Goal: Task Accomplishment & Management: Use online tool/utility

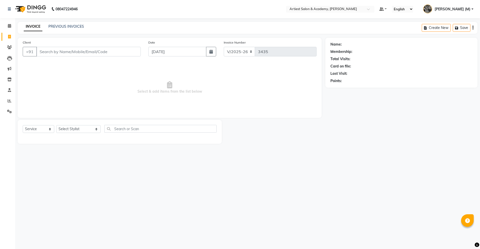
select select "5123"
select select "service"
click at [57, 52] on input "Client" at bounding box center [88, 52] width 104 height 10
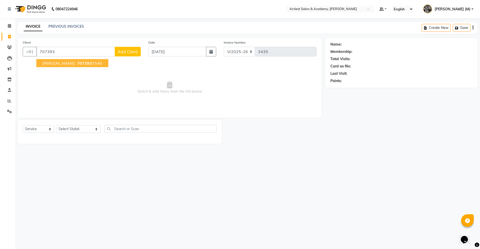
click at [101, 65] on ngb-highlight "707393 7540" at bounding box center [89, 63] width 26 height 5
type input "7073937540"
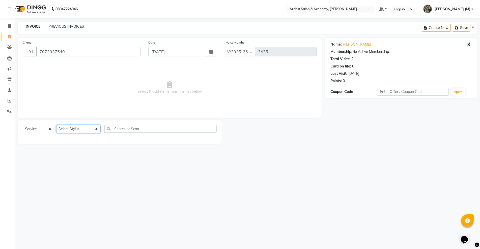
click at [82, 127] on select "Select Stylist [PERSON_NAME] (M) [PERSON_NAME] (F) [PERSON_NAME] [PERSON_NAME] …" at bounding box center [78, 129] width 44 height 8
select select "35982"
click at [56, 125] on select "Select Stylist [PERSON_NAME] (M) [PERSON_NAME] (F) [PERSON_NAME] [PERSON_NAME] …" at bounding box center [78, 129] width 44 height 8
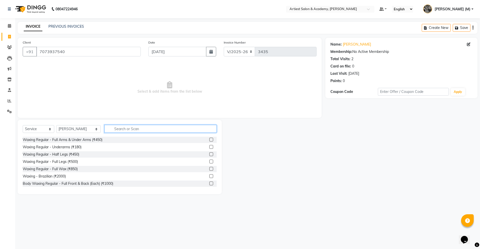
click at [113, 130] on input "text" at bounding box center [160, 129] width 112 height 8
type input "HAIR"
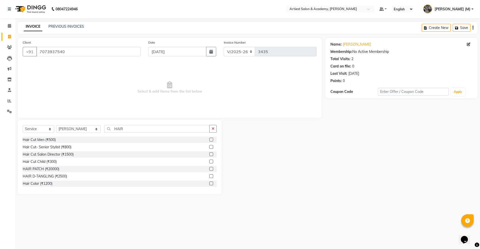
click at [209, 139] on label at bounding box center [211, 140] width 4 height 4
click at [209, 139] on input "checkbox" at bounding box center [210, 139] width 3 height 3
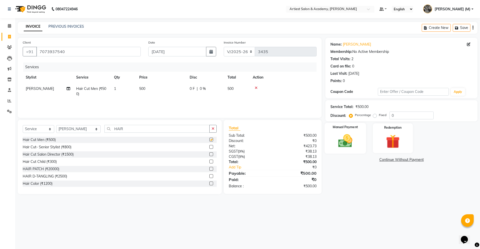
checkbox input "false"
click at [341, 144] on img at bounding box center [344, 141] width 23 height 16
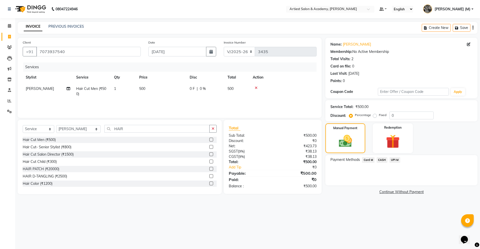
click at [394, 160] on span "UPI M" at bounding box center [394, 160] width 11 height 6
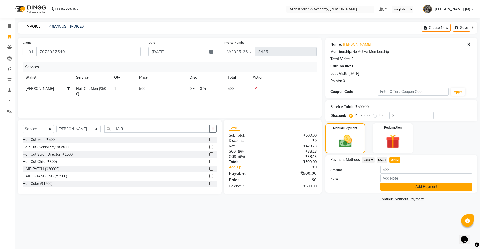
click at [427, 188] on button "Add Payment" at bounding box center [426, 187] width 92 height 8
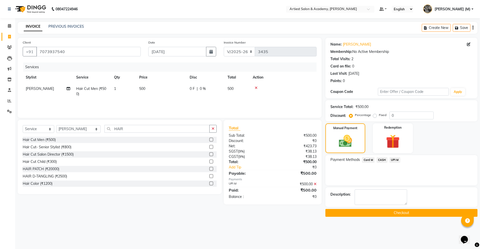
click at [402, 212] on button "Checkout" at bounding box center [401, 213] width 152 height 8
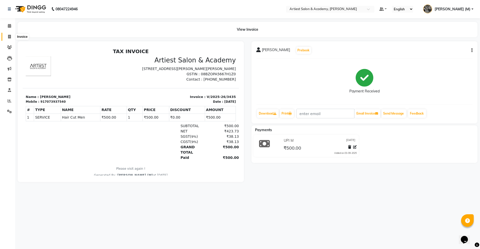
click at [12, 36] on span at bounding box center [9, 37] width 9 height 6
select select "service"
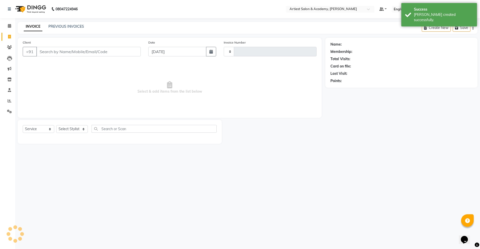
type input "3436"
select select "5123"
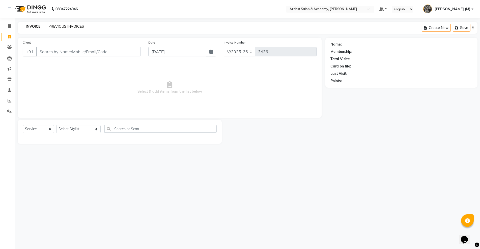
click at [64, 26] on link "PREVIOUS INVOICES" at bounding box center [66, 26] width 36 height 5
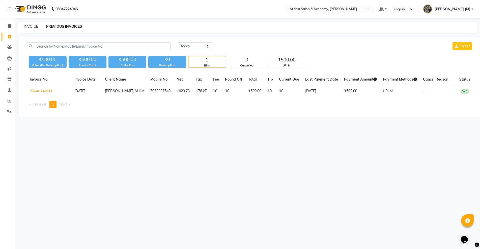
click at [29, 26] on link "INVOICE" at bounding box center [31, 26] width 14 height 5
select select "service"
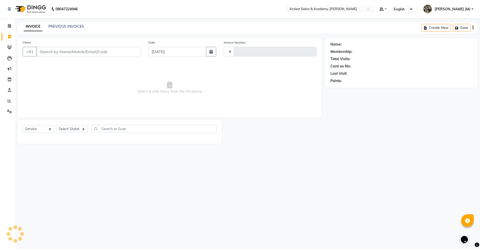
type input "3436"
select select "5123"
